Goal: Task Accomplishment & Management: Use online tool/utility

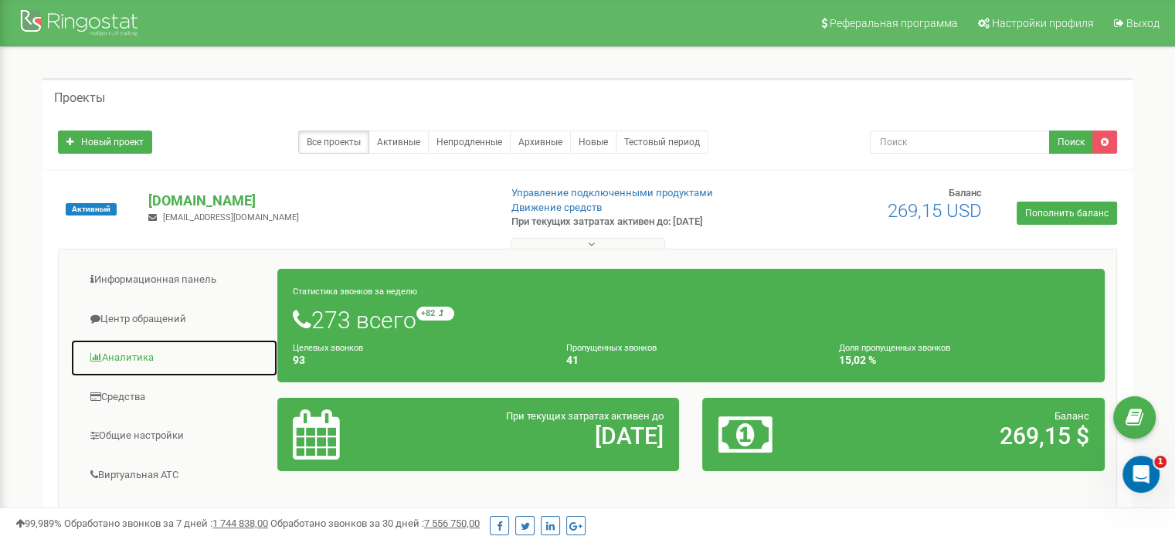
click at [139, 352] on link "Аналитика" at bounding box center [174, 358] width 208 height 38
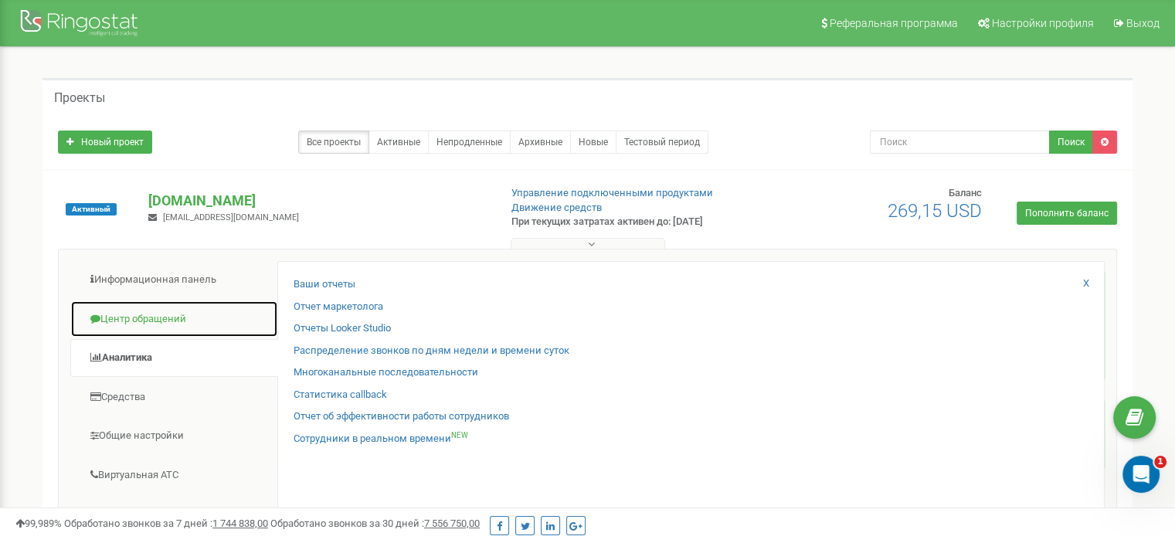
click at [158, 314] on link "Центр обращений" at bounding box center [174, 320] width 208 height 38
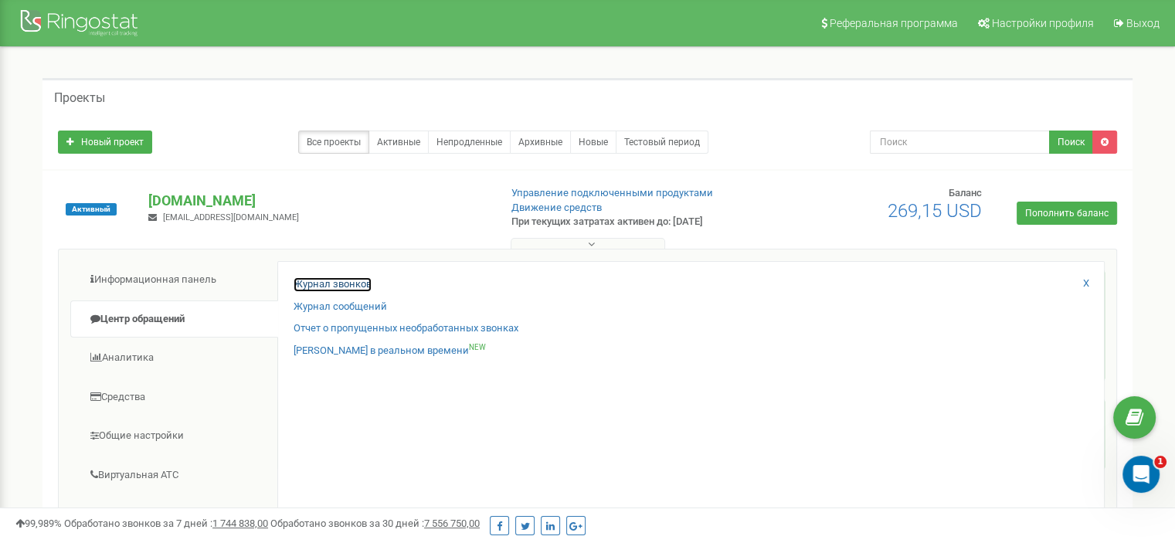
click at [301, 280] on link "Журнал звонков" at bounding box center [333, 284] width 78 height 15
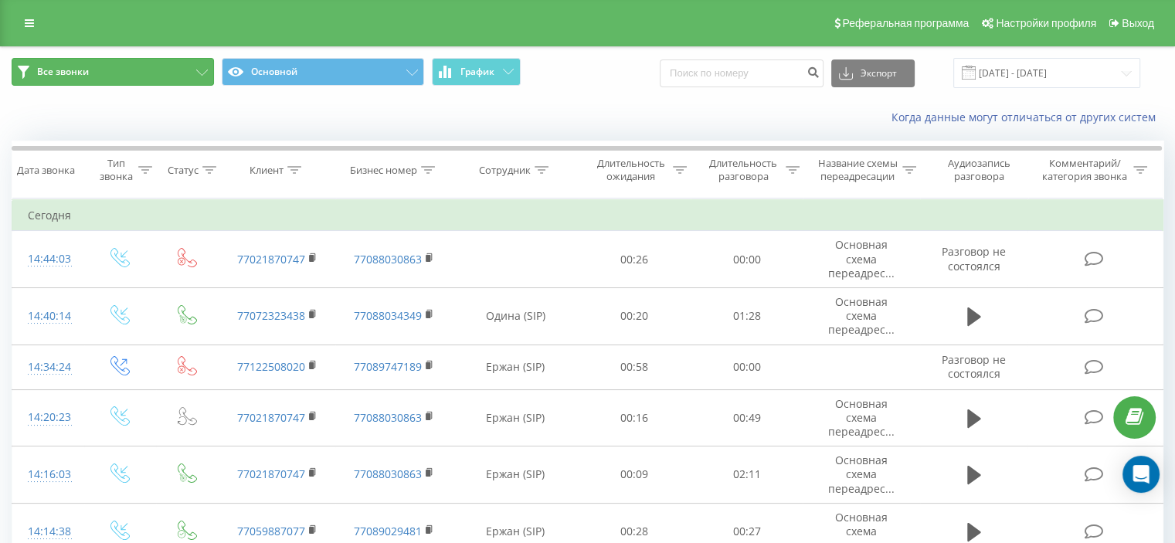
click at [198, 70] on icon at bounding box center [202, 73] width 12 height 6
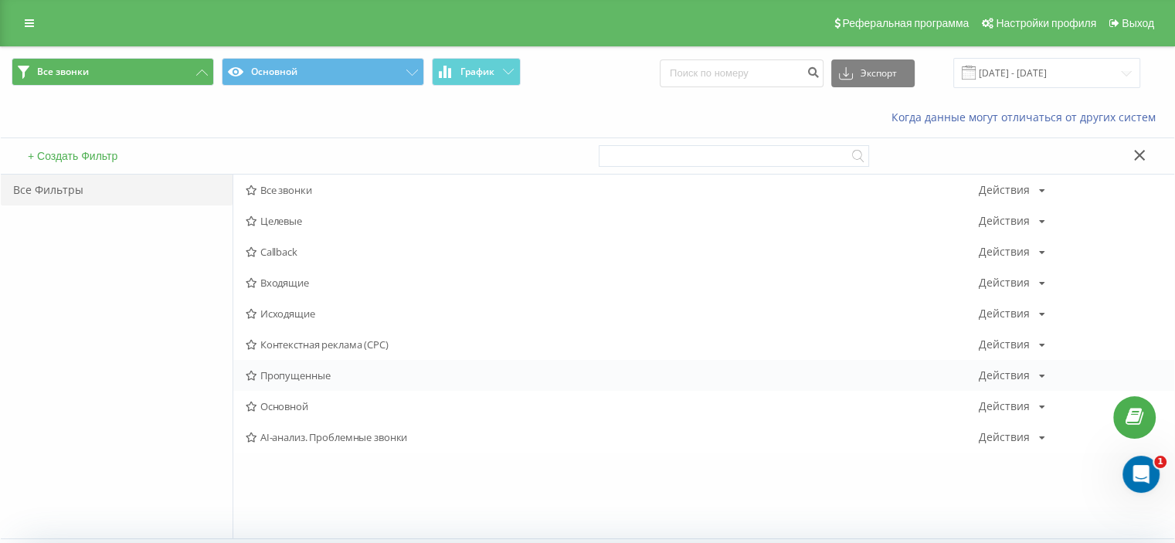
click at [300, 376] on span "Пропущенные" at bounding box center [612, 375] width 733 height 11
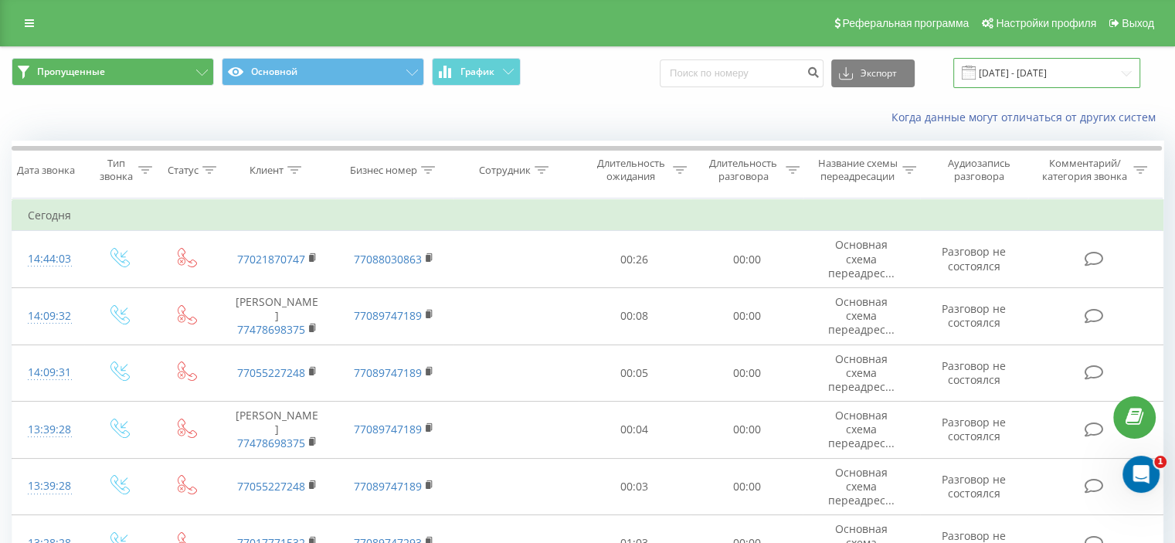
click at [1066, 62] on input "20.07.2025 - 20.08.2025" at bounding box center [1046, 73] width 187 height 30
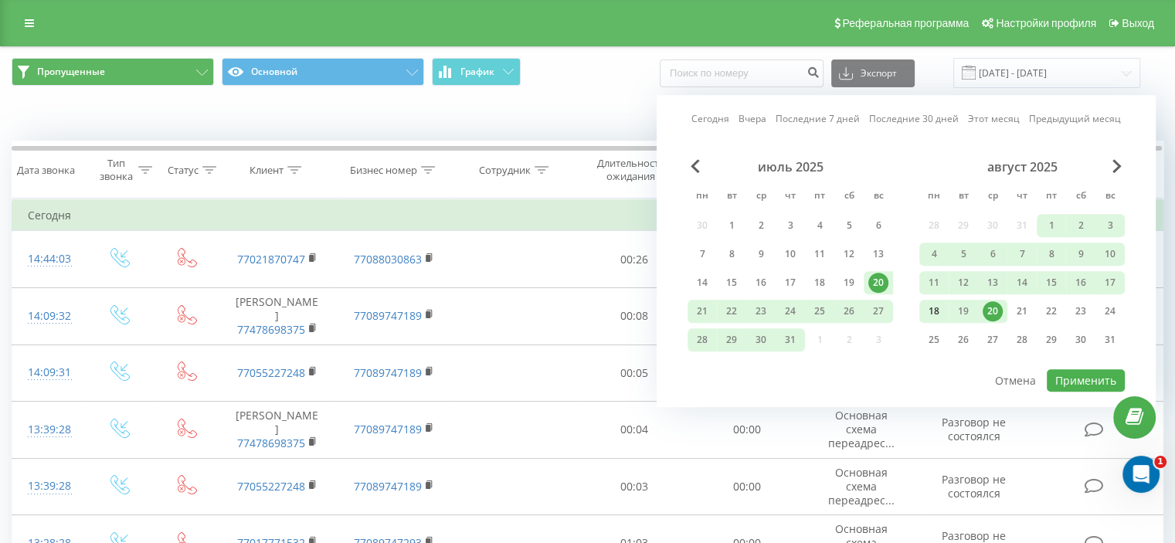
click at [936, 315] on div "18" at bounding box center [934, 311] width 20 height 20
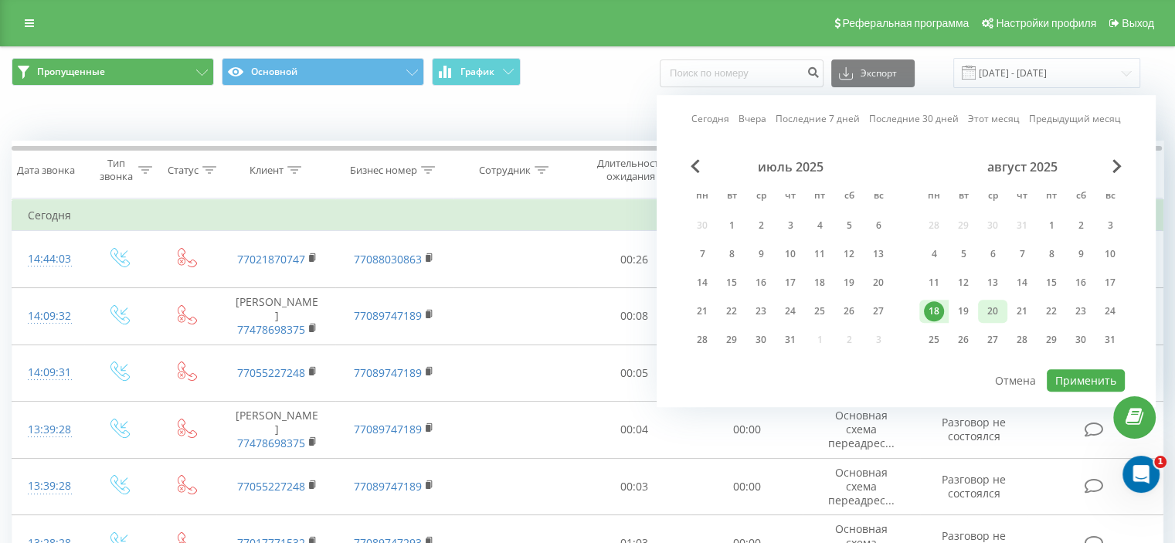
click at [992, 302] on div "20" at bounding box center [993, 311] width 20 height 20
click at [965, 308] on div "19" at bounding box center [963, 311] width 20 height 20
click at [988, 306] on div "20" at bounding box center [993, 311] width 20 height 20
click at [1072, 385] on div "Сегодня Вчера Последние 7 дней Последние 30 дней Этот месяц Предыдущий месяц ию…" at bounding box center [906, 251] width 499 height 312
click at [1069, 369] on button "Применить" at bounding box center [1086, 380] width 78 height 22
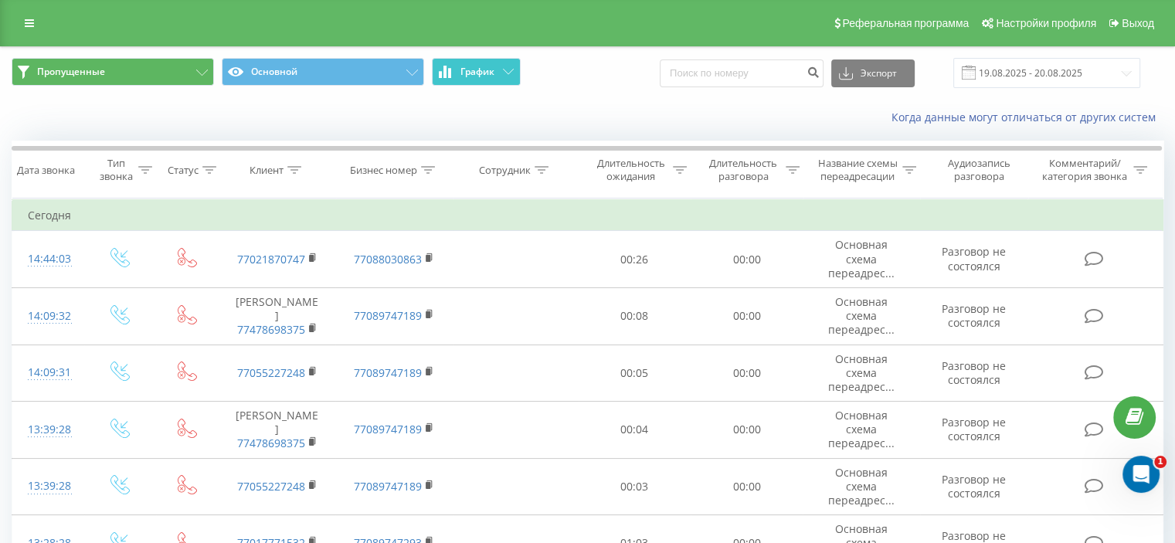
click at [510, 72] on icon at bounding box center [508, 71] width 11 height 5
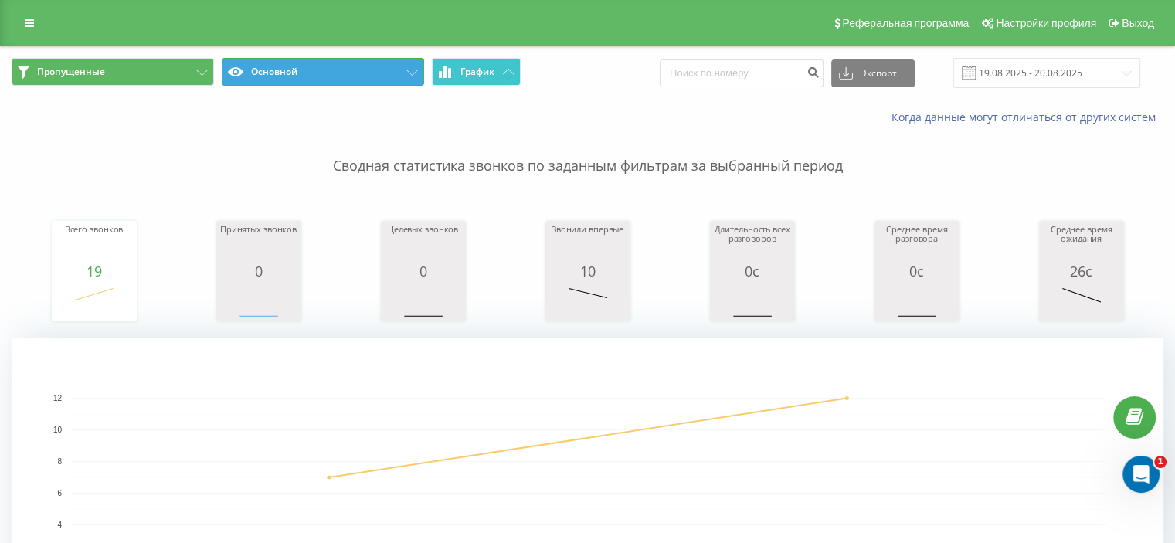
click at [405, 64] on button "Основной" at bounding box center [323, 72] width 202 height 28
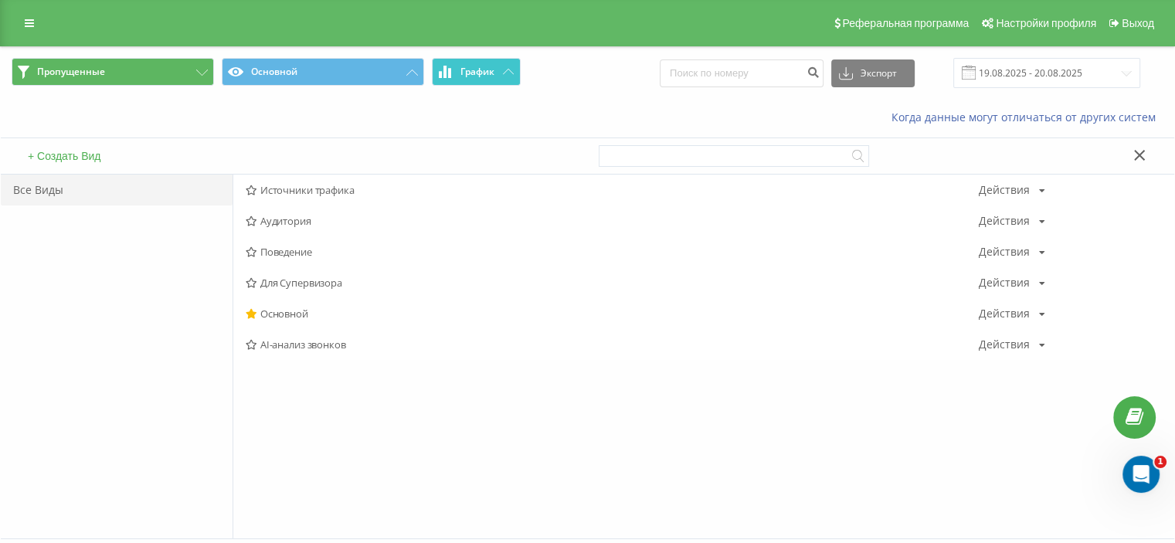
click at [1139, 155] on icon at bounding box center [1139, 155] width 11 height 11
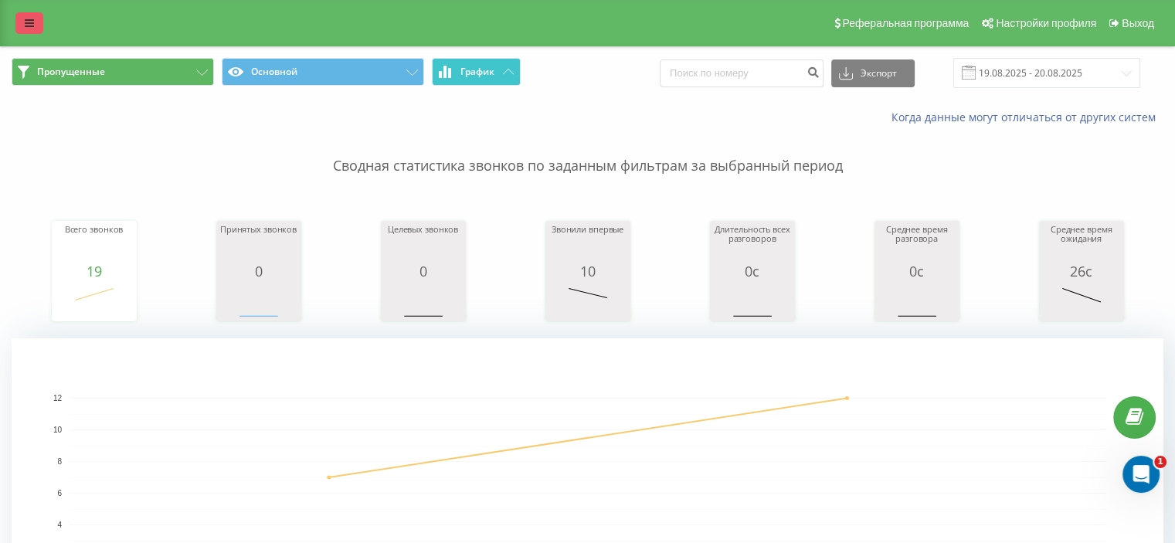
click at [31, 21] on icon at bounding box center [29, 23] width 9 height 11
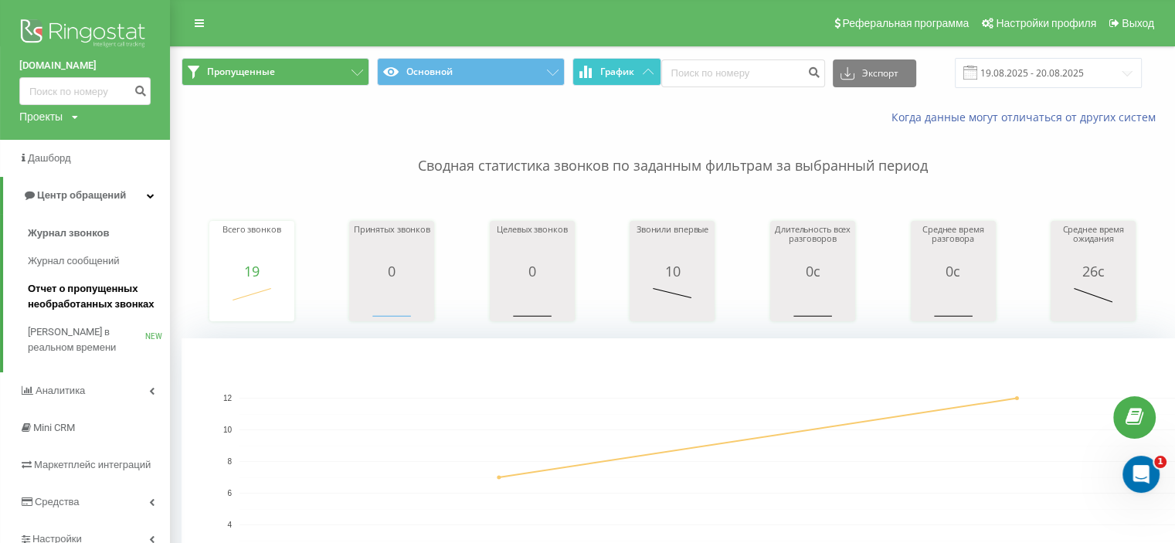
click at [77, 303] on span "Отчет о пропущенных необработанных звонках" at bounding box center [95, 296] width 134 height 31
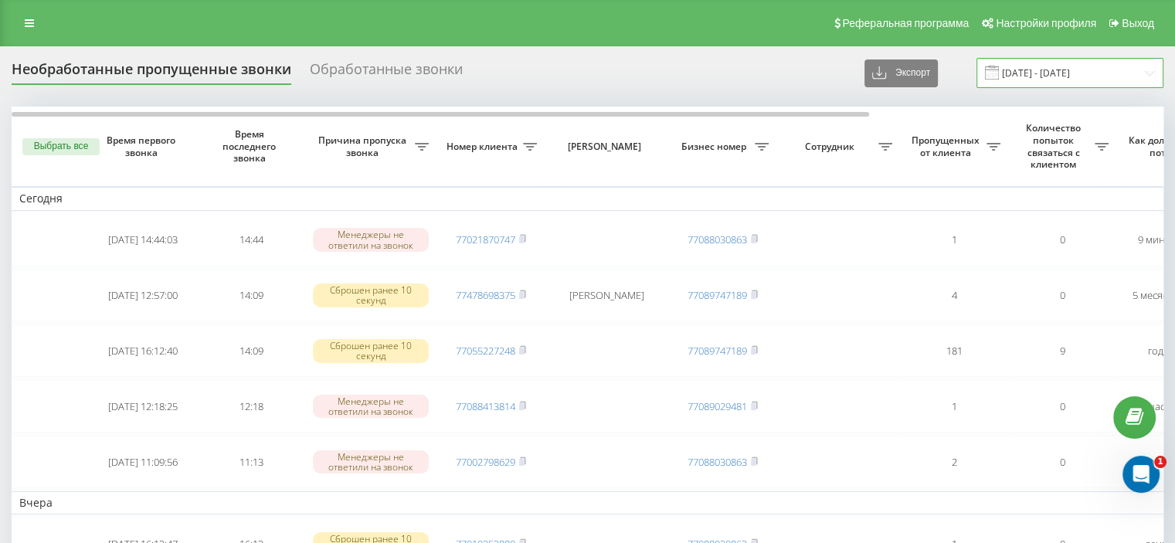
click at [1100, 77] on input "20.07.2025 - 20.08.2025" at bounding box center [1070, 73] width 187 height 30
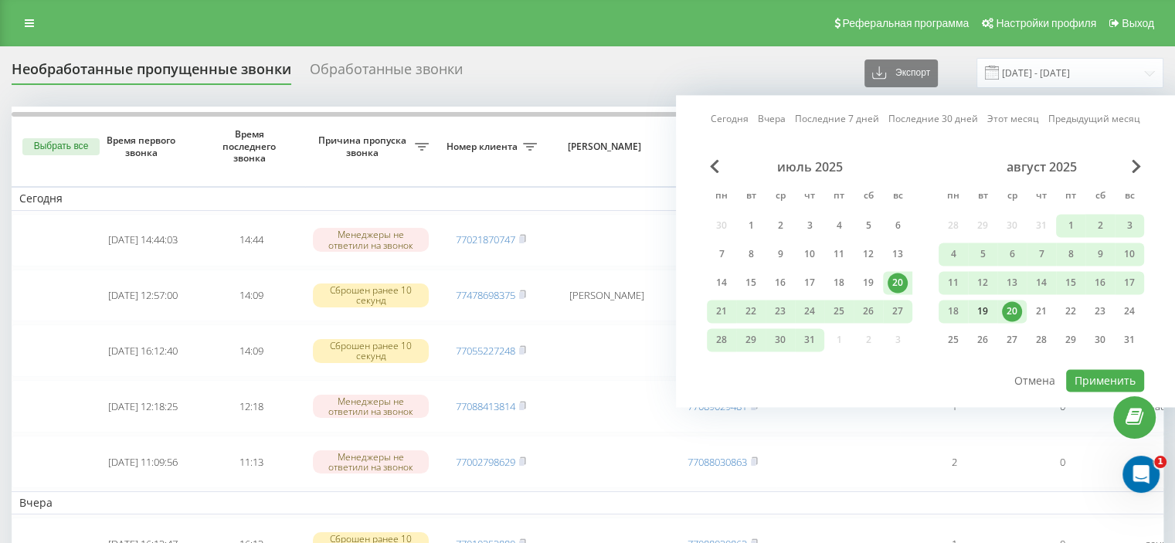
click at [980, 304] on div "19" at bounding box center [983, 311] width 20 height 20
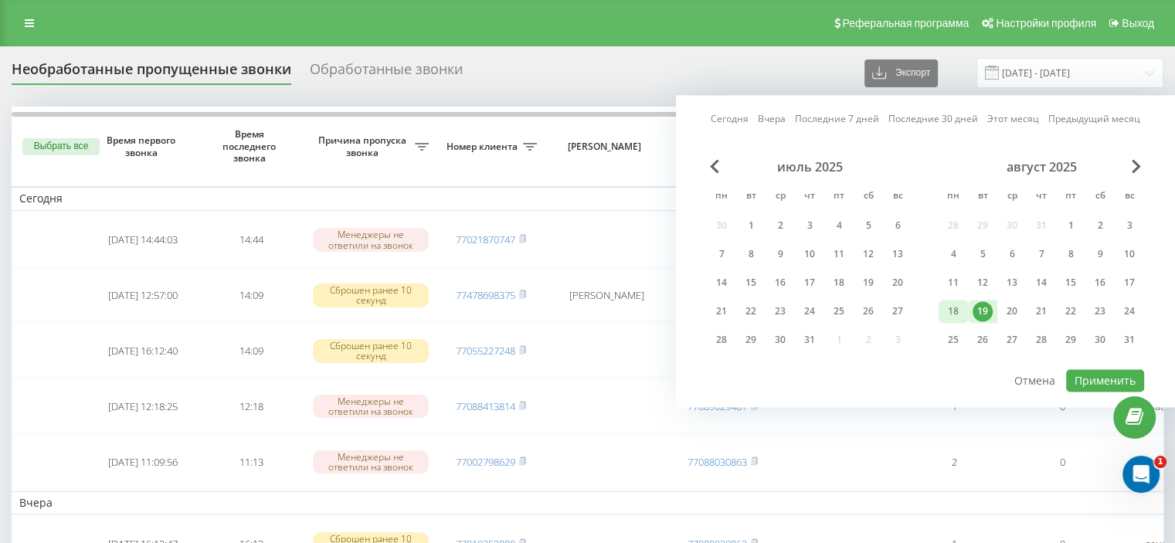
click at [954, 307] on div "18" at bounding box center [953, 311] width 20 height 20
click at [1091, 378] on button "Применить" at bounding box center [1105, 380] width 78 height 22
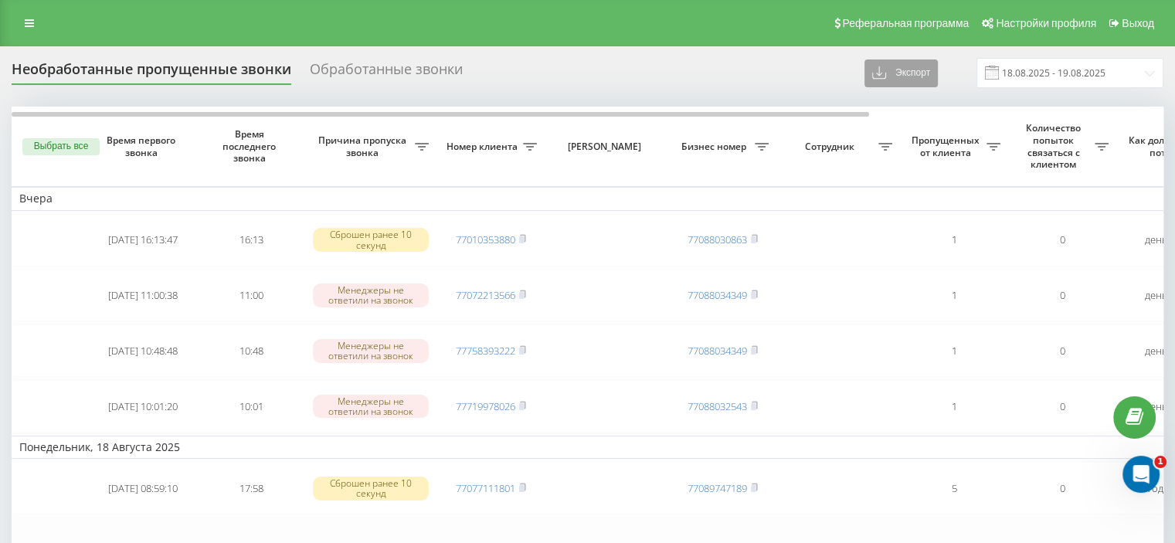
click at [919, 68] on button "Экспорт" at bounding box center [901, 73] width 73 height 28
click at [900, 125] on span ".xlsx" at bounding box center [889, 129] width 22 height 15
click at [611, 48] on div "Необработанные пропущенные звонки Обработанные звонки Экспорт .csv .xlsx 20.07.…" at bounding box center [587, 402] width 1175 height 713
